Goal: Transaction & Acquisition: Purchase product/service

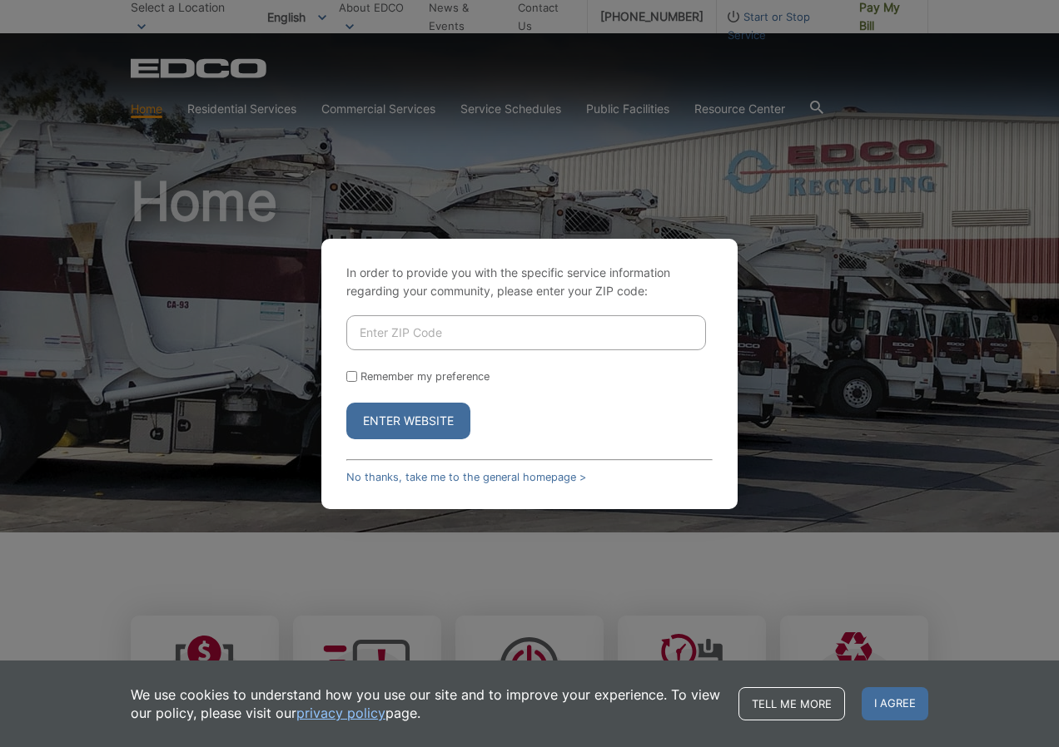
click at [404, 416] on button "Enter Website" at bounding box center [408, 421] width 124 height 37
click at [369, 477] on link "No thanks, take me to the general homepage >" at bounding box center [466, 477] width 240 height 12
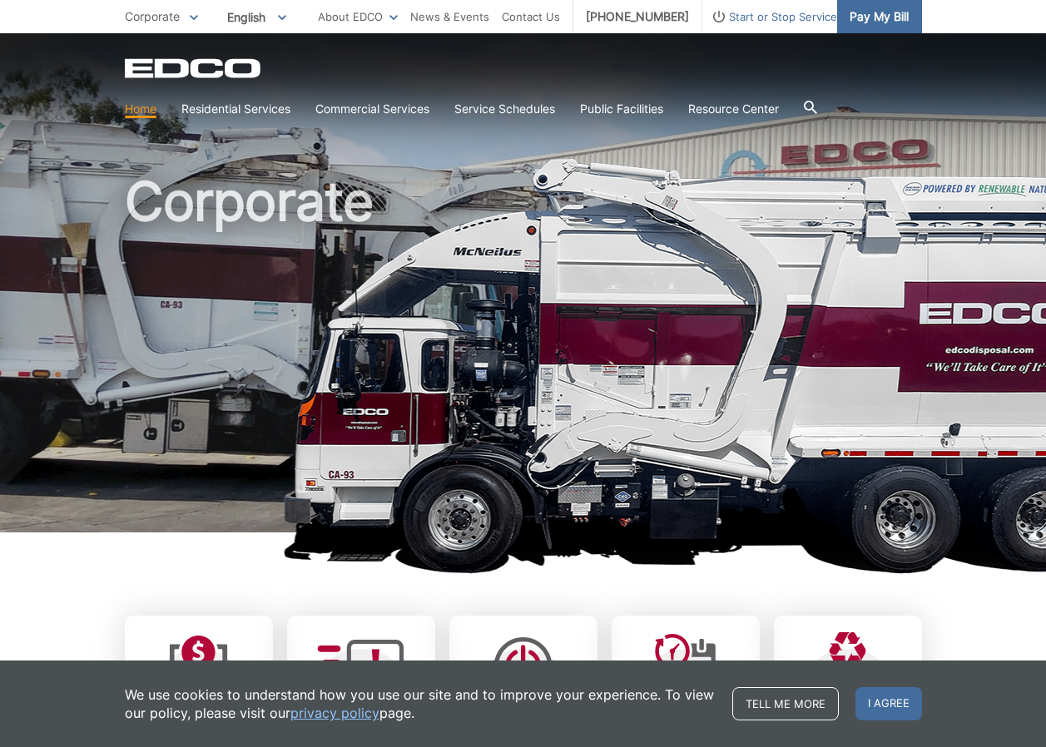
click at [867, 17] on span "Pay My Bill" at bounding box center [879, 16] width 59 height 18
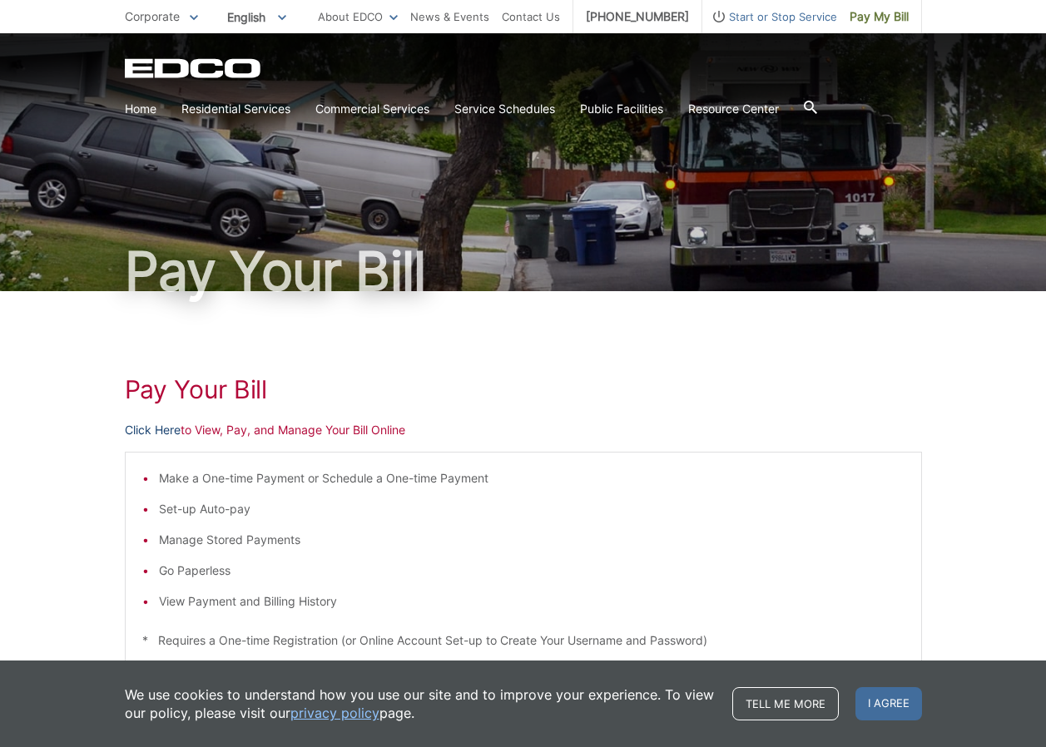
click at [147, 427] on link "Click Here" at bounding box center [153, 430] width 56 height 18
